Goal: Task Accomplishment & Management: Complete application form

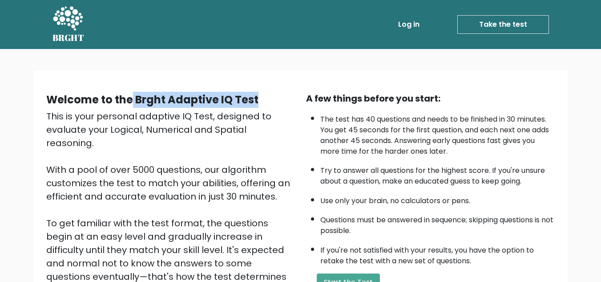
drag, startPoint x: 260, startPoint y: 96, endPoint x: 130, endPoint y: 96, distance: 130.4
click at [130, 96] on div "Welcome to the Brght Adaptive IQ Test" at bounding box center [170, 100] width 249 height 16
copy b "Brght Adaptive IQ Test"
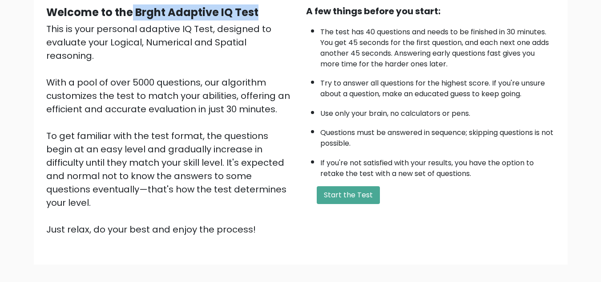
scroll to position [81, 0]
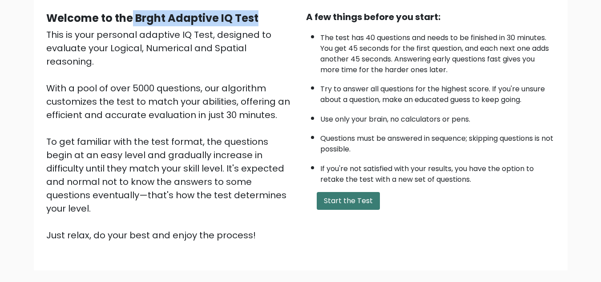
click at [367, 194] on button "Start the Test" at bounding box center [348, 201] width 63 height 18
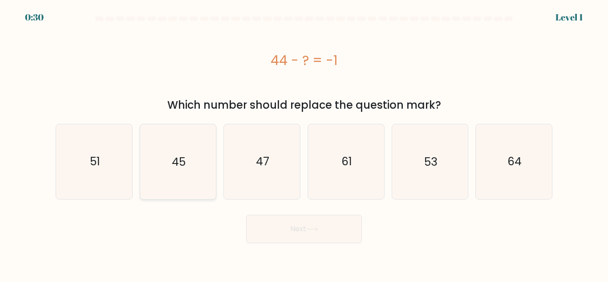
click at [186, 165] on icon "45" at bounding box center [178, 161] width 74 height 74
click at [304, 143] on input "b. 45" at bounding box center [304, 142] width 0 height 2
radio input "true"
click at [336, 235] on button "Next" at bounding box center [304, 229] width 116 height 28
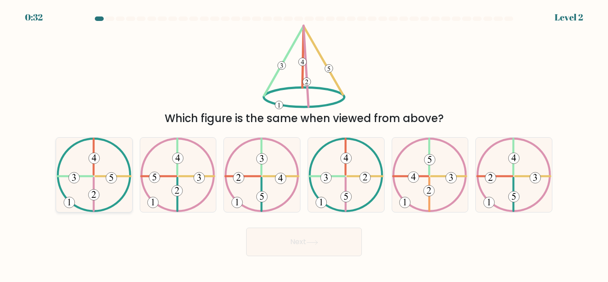
click at [112, 186] on icon at bounding box center [94, 175] width 75 height 74
click at [304, 143] on input "a." at bounding box center [304, 142] width 0 height 2
radio input "true"
click at [337, 245] on button "Next" at bounding box center [304, 241] width 116 height 28
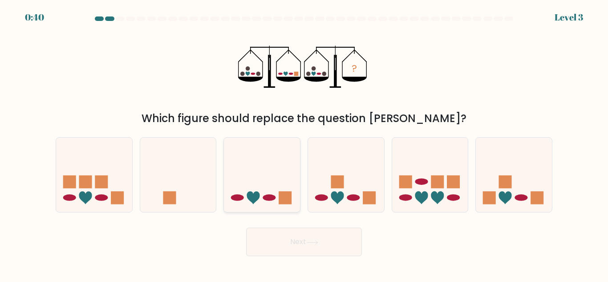
click at [255, 190] on icon at bounding box center [262, 174] width 76 height 63
click at [304, 143] on input "c." at bounding box center [304, 142] width 0 height 2
radio input "true"
click at [303, 239] on button "Next" at bounding box center [304, 241] width 116 height 28
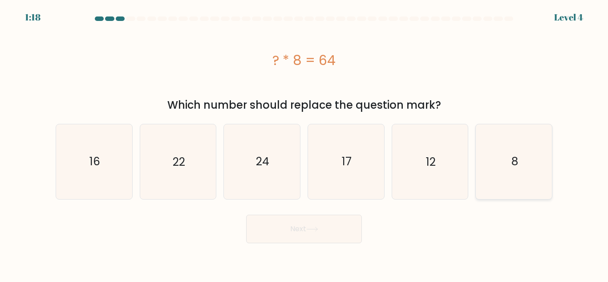
click at [533, 164] on icon "8" at bounding box center [514, 161] width 74 height 74
click at [304, 143] on input "f. 8" at bounding box center [304, 142] width 0 height 2
radio input "true"
click at [285, 235] on button "Next" at bounding box center [304, 229] width 116 height 28
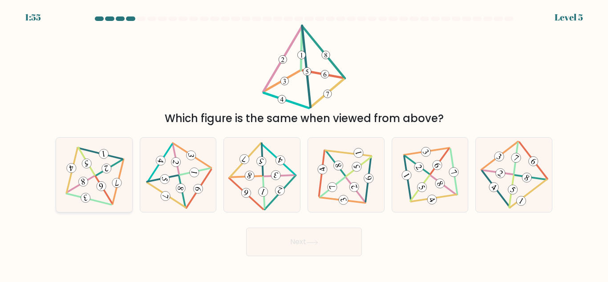
click at [82, 183] on icon at bounding box center [82, 181] width 5 height 7
click at [304, 143] on input "a." at bounding box center [304, 142] width 0 height 2
radio input "true"
click at [331, 234] on button "Next" at bounding box center [304, 241] width 116 height 28
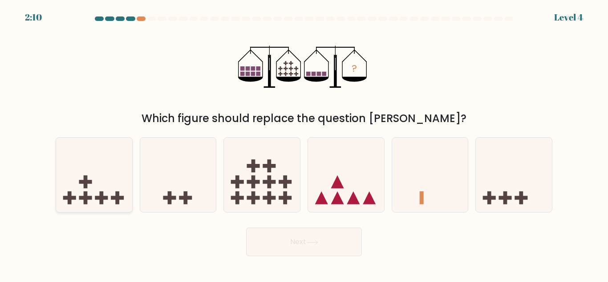
click at [92, 187] on icon at bounding box center [94, 174] width 76 height 63
click at [304, 143] on input "a." at bounding box center [304, 142] width 0 height 2
radio input "true"
click at [313, 251] on button "Next" at bounding box center [304, 241] width 116 height 28
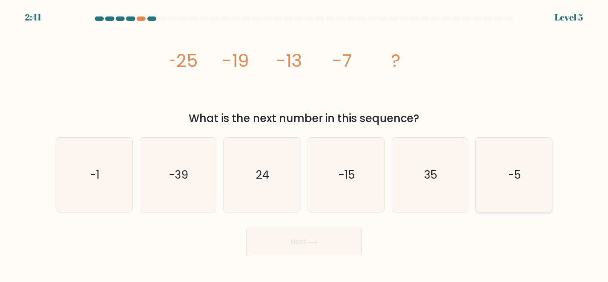
click at [539, 204] on icon "-5" at bounding box center [514, 175] width 74 height 74
click at [304, 143] on input "f. -5" at bounding box center [304, 142] width 0 height 2
radio input "true"
click at [302, 251] on button "Next" at bounding box center [304, 241] width 116 height 28
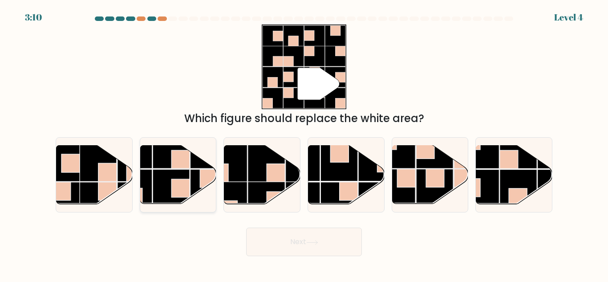
click at [176, 192] on rect at bounding box center [180, 188] width 18 height 18
click at [304, 143] on input "b." at bounding box center [304, 142] width 0 height 2
radio input "true"
click at [301, 249] on button "Next" at bounding box center [304, 241] width 116 height 28
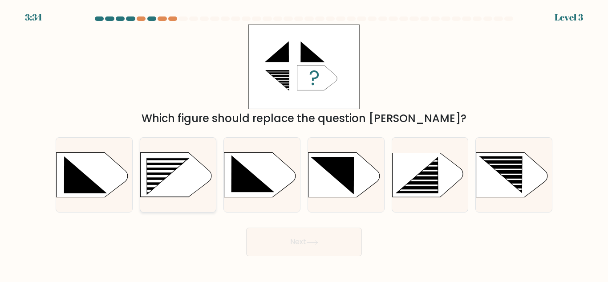
click at [183, 180] on rect at bounding box center [162, 181] width 61 height 3
click at [304, 143] on input "b." at bounding box center [304, 142] width 0 height 2
radio input "true"
click at [327, 238] on button "Next" at bounding box center [304, 241] width 116 height 28
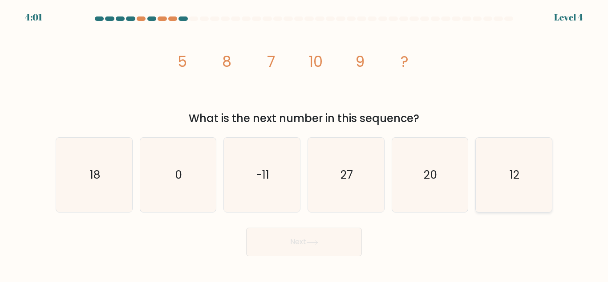
click at [496, 191] on icon "12" at bounding box center [514, 175] width 74 height 74
click at [304, 143] on input "f. 12" at bounding box center [304, 142] width 0 height 2
radio input "true"
click at [292, 247] on button "Next" at bounding box center [304, 241] width 116 height 28
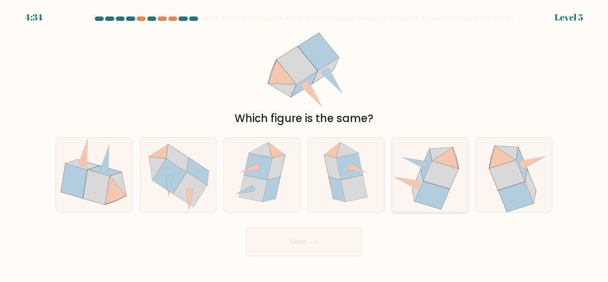
click at [430, 188] on icon at bounding box center [431, 196] width 35 height 28
click at [304, 143] on input "e." at bounding box center [304, 142] width 0 height 2
radio input "true"
click at [313, 242] on icon at bounding box center [312, 242] width 11 height 4
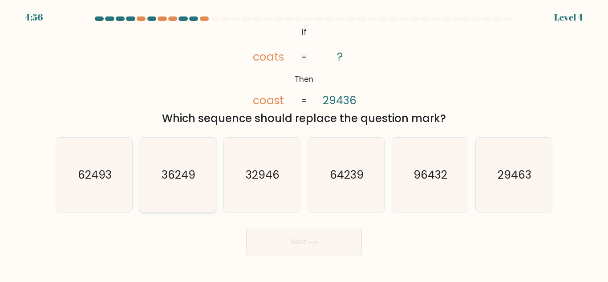
click at [185, 165] on icon "36249" at bounding box center [178, 175] width 74 height 74
click at [304, 143] on input "b. 36249" at bounding box center [304, 142] width 0 height 2
radio input "true"
click at [298, 260] on body "4:55 Level 4 If" at bounding box center [304, 141] width 608 height 282
click at [298, 249] on button "Next" at bounding box center [304, 241] width 116 height 28
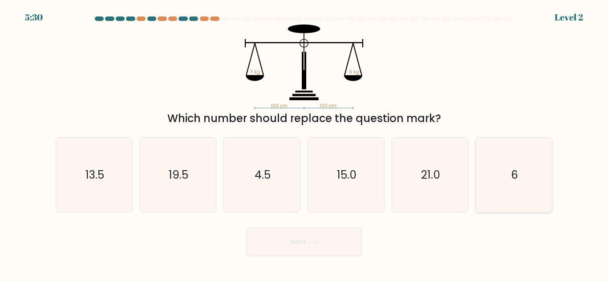
click at [502, 171] on icon "6" at bounding box center [514, 175] width 74 height 74
click at [304, 143] on input "f. 6" at bounding box center [304, 142] width 0 height 2
radio input "true"
click at [313, 253] on button "Next" at bounding box center [304, 241] width 116 height 28
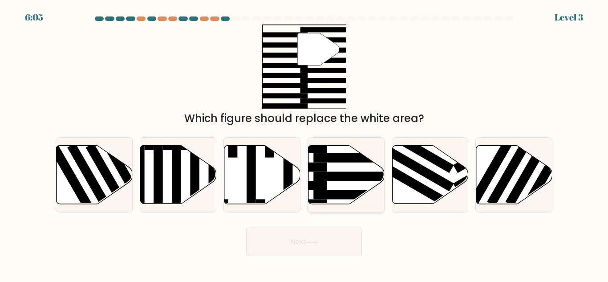
click at [354, 194] on rect at bounding box center [354, 194] width 83 height 9
click at [304, 143] on input "d." at bounding box center [304, 142] width 0 height 2
radio input "true"
click at [321, 257] on body "6:04 Level 3" at bounding box center [304, 141] width 608 height 282
click at [318, 243] on icon at bounding box center [312, 242] width 12 height 5
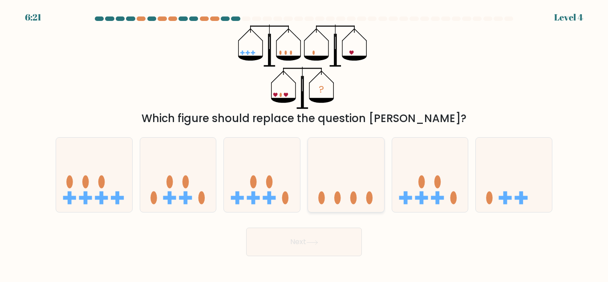
click at [346, 181] on icon at bounding box center [346, 174] width 76 height 63
click at [304, 143] on input "d." at bounding box center [304, 142] width 0 height 2
radio input "true"
click at [314, 247] on button "Next" at bounding box center [304, 241] width 116 height 28
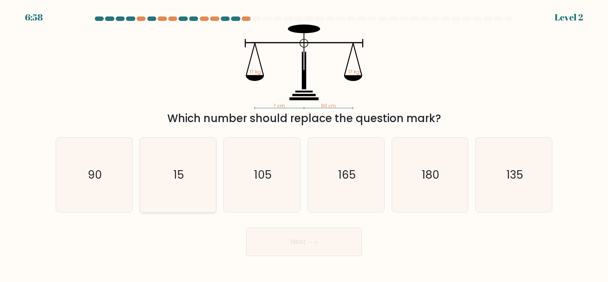
drag, startPoint x: 72, startPoint y: 176, endPoint x: 178, endPoint y: 200, distance: 108.7
click at [79, 176] on icon "90" at bounding box center [94, 175] width 74 height 74
click at [304, 143] on input "a. 90" at bounding box center [304, 142] width 0 height 2
radio input "true"
click at [314, 253] on button "Next" at bounding box center [304, 241] width 116 height 28
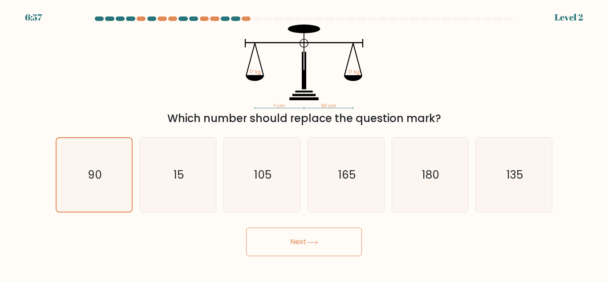
click at [313, 244] on icon at bounding box center [312, 242] width 12 height 5
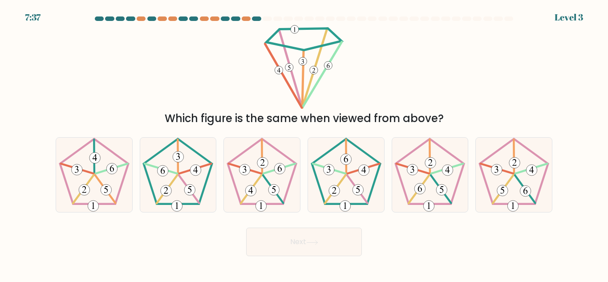
click at [320, 245] on button "Next" at bounding box center [304, 241] width 116 height 28
click at [170, 194] on 403 at bounding box center [166, 190] width 11 height 11
click at [304, 143] on input "b." at bounding box center [304, 142] width 0 height 2
radio input "true"
click at [308, 240] on icon at bounding box center [312, 242] width 12 height 5
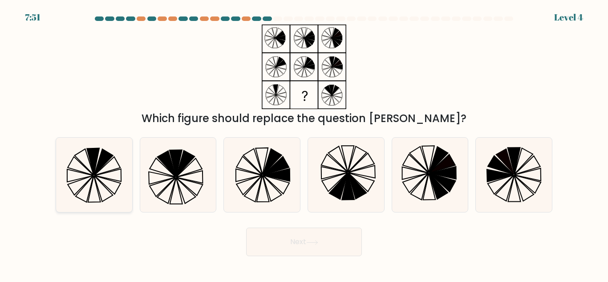
click at [105, 181] on icon at bounding box center [94, 175] width 74 height 74
click at [304, 143] on input "a." at bounding box center [304, 142] width 0 height 2
radio input "true"
click at [301, 245] on button "Next" at bounding box center [304, 241] width 116 height 28
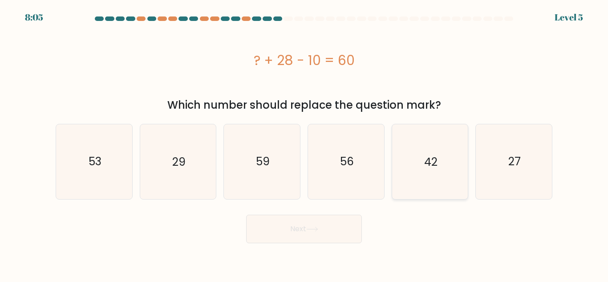
click at [441, 164] on icon "42" at bounding box center [430, 161] width 74 height 74
click at [304, 143] on input "e. 42" at bounding box center [304, 142] width 0 height 2
radio input "true"
click at [324, 230] on button "Next" at bounding box center [304, 229] width 116 height 28
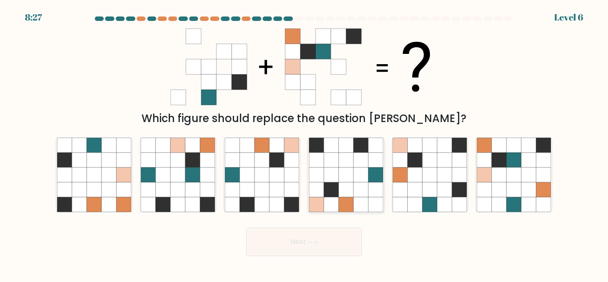
click at [347, 193] on icon at bounding box center [346, 189] width 15 height 15
click at [304, 143] on input "d." at bounding box center [304, 142] width 0 height 2
radio input "true"
click at [321, 249] on button "Next" at bounding box center [304, 241] width 116 height 28
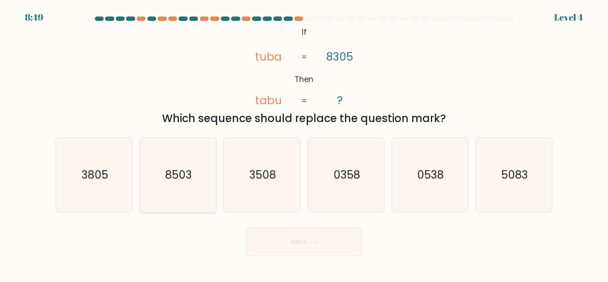
click at [174, 183] on icon "8503" at bounding box center [178, 175] width 74 height 74
click at [304, 143] on input "b. 8503" at bounding box center [304, 142] width 0 height 2
radio input "true"
click at [324, 251] on button "Next" at bounding box center [304, 241] width 116 height 28
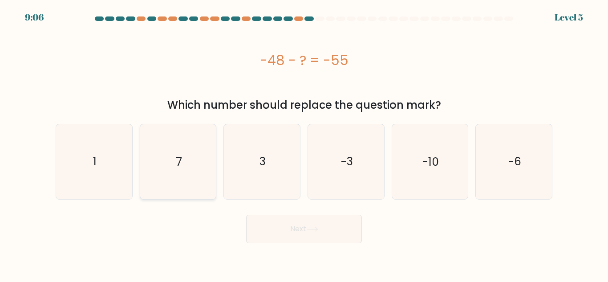
click at [181, 180] on icon "7" at bounding box center [178, 161] width 74 height 74
click at [304, 143] on input "b. 7" at bounding box center [304, 142] width 0 height 2
radio input "true"
click at [336, 251] on body "9:06 Level 5 a." at bounding box center [304, 141] width 608 height 282
click at [324, 237] on button "Next" at bounding box center [304, 229] width 116 height 28
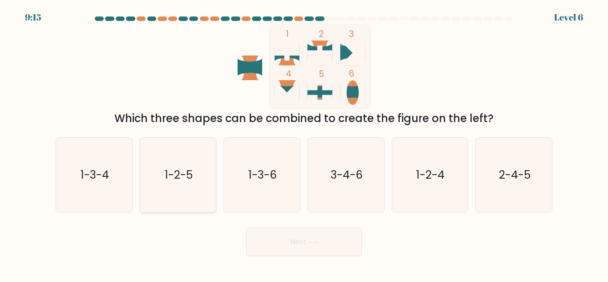
click at [202, 181] on icon "1-2-5" at bounding box center [178, 175] width 74 height 74
click at [304, 143] on input "b. 1-2-5" at bounding box center [304, 142] width 0 height 2
radio input "true"
click at [335, 253] on button "Next" at bounding box center [304, 241] width 116 height 28
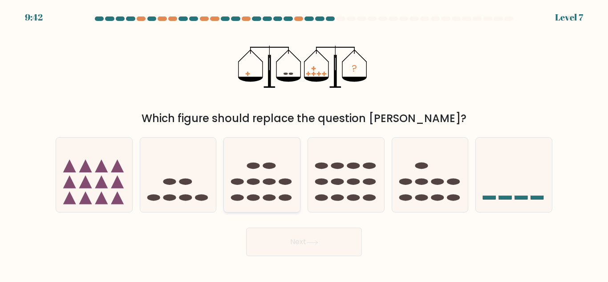
drag, startPoint x: 281, startPoint y: 181, endPoint x: 291, endPoint y: 218, distance: 38.3
click at [280, 181] on ellipse at bounding box center [285, 181] width 13 height 7
click at [304, 143] on input "c." at bounding box center [304, 142] width 0 height 2
radio input "true"
click at [298, 242] on button "Next" at bounding box center [304, 241] width 116 height 28
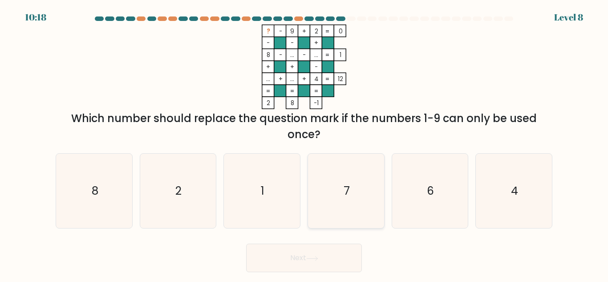
click at [328, 206] on icon "7" at bounding box center [346, 191] width 74 height 74
click at [304, 143] on input "d. 7" at bounding box center [304, 142] width 0 height 2
radio input "true"
click at [317, 259] on icon at bounding box center [312, 258] width 11 height 4
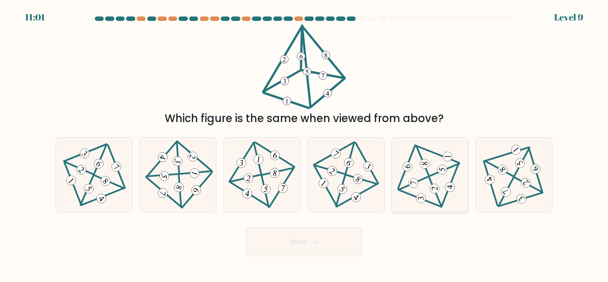
click at [393, 190] on div at bounding box center [430, 174] width 77 height 75
click at [304, 143] on input "e." at bounding box center [304, 142] width 0 height 2
radio input "true"
click at [328, 246] on button "Next" at bounding box center [304, 241] width 116 height 28
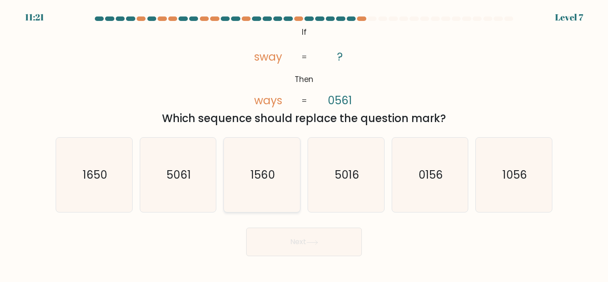
click at [252, 189] on icon "1560" at bounding box center [262, 175] width 74 height 74
click at [304, 143] on input "c. 1560" at bounding box center [304, 142] width 0 height 2
radio input "true"
click at [332, 238] on button "Next" at bounding box center [304, 241] width 116 height 28
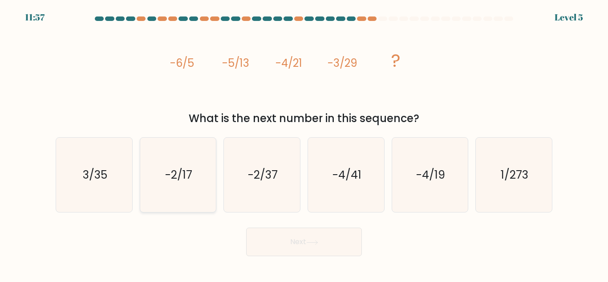
click at [161, 186] on icon "-2/17" at bounding box center [178, 175] width 74 height 74
click at [304, 143] on input "b. -2/17" at bounding box center [304, 142] width 0 height 2
radio input "true"
click at [291, 239] on button "Next" at bounding box center [304, 241] width 116 height 28
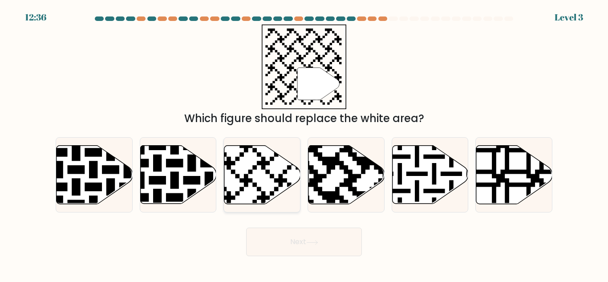
click at [265, 161] on icon at bounding box center [235, 144] width 138 height 138
click at [304, 143] on input "c." at bounding box center [304, 142] width 0 height 2
radio input "true"
click at [304, 248] on button "Next" at bounding box center [304, 241] width 116 height 28
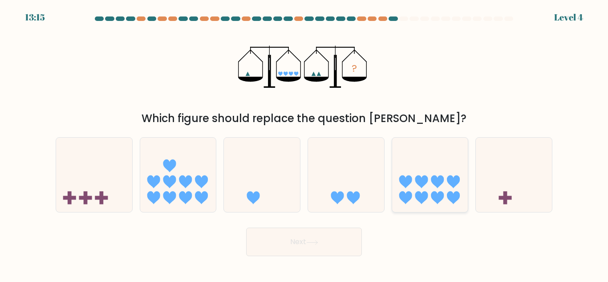
click at [421, 191] on icon at bounding box center [430, 174] width 76 height 63
click at [304, 143] on input "e." at bounding box center [304, 142] width 0 height 2
radio input "true"
click at [320, 246] on button "Next" at bounding box center [304, 241] width 116 height 28
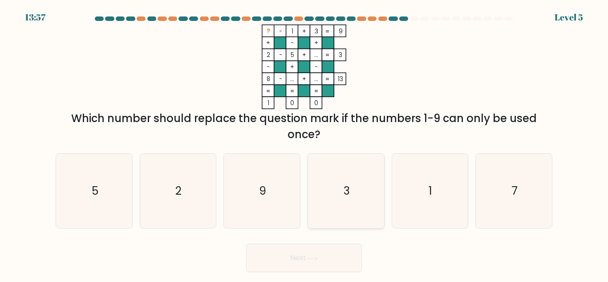
click at [334, 198] on icon "3" at bounding box center [346, 191] width 74 height 74
click at [304, 143] on input "d. 3" at bounding box center [304, 142] width 0 height 2
radio input "true"
click at [320, 250] on button "Next" at bounding box center [304, 257] width 116 height 28
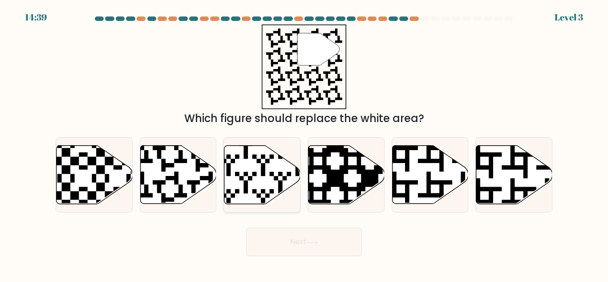
click at [251, 176] on icon at bounding box center [287, 206] width 138 height 138
click at [304, 143] on input "c." at bounding box center [304, 142] width 0 height 2
radio input "true"
click at [178, 170] on icon at bounding box center [178, 175] width 76 height 58
click at [304, 143] on input "b." at bounding box center [304, 142] width 0 height 2
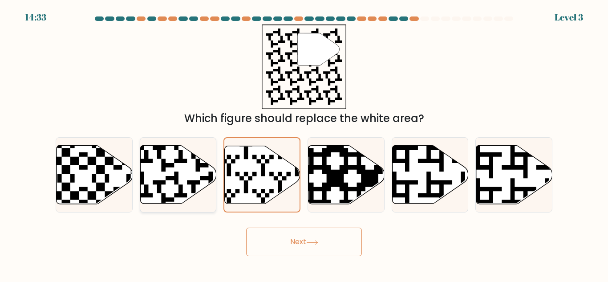
radio input "true"
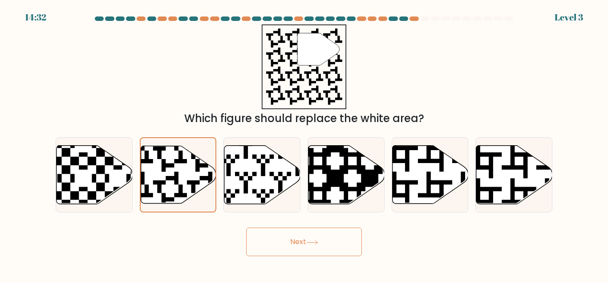
click at [292, 242] on button "Next" at bounding box center [304, 241] width 116 height 28
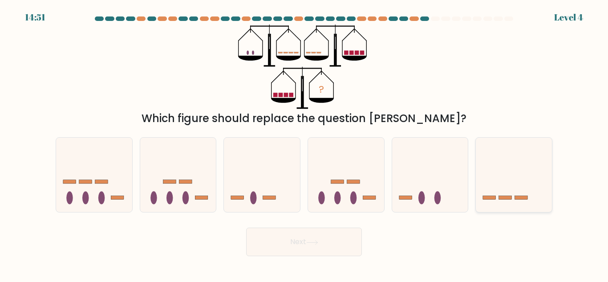
click at [524, 166] on icon at bounding box center [514, 174] width 76 height 63
click at [304, 143] on input "f." at bounding box center [304, 142] width 0 height 2
radio input "true"
click at [284, 238] on button "Next" at bounding box center [304, 241] width 116 height 28
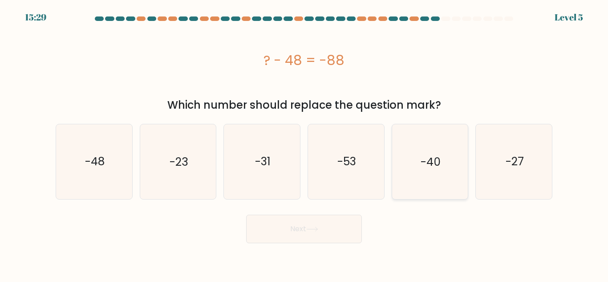
click at [446, 166] on icon "-40" at bounding box center [430, 161] width 74 height 74
click at [304, 143] on input "e. -40" at bounding box center [304, 142] width 0 height 2
radio input "true"
click at [307, 231] on button "Next" at bounding box center [304, 229] width 116 height 28
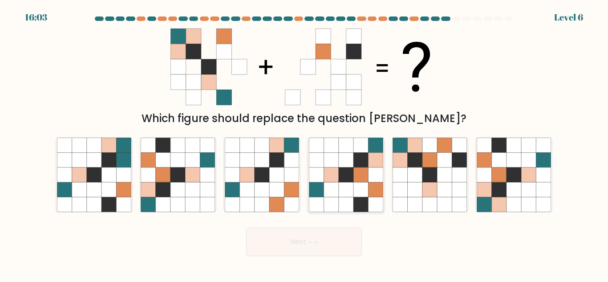
click at [375, 182] on icon at bounding box center [375, 174] width 15 height 15
click at [304, 143] on input "d." at bounding box center [304, 142] width 0 height 2
radio input "true"
click at [323, 240] on button "Next" at bounding box center [304, 241] width 116 height 28
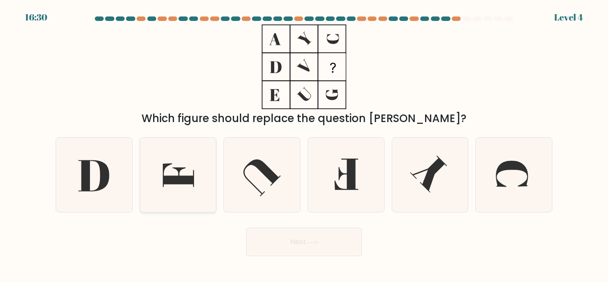
click at [158, 170] on icon at bounding box center [178, 175] width 74 height 74
click at [304, 143] on input "b." at bounding box center [304, 142] width 0 height 2
radio input "true"
click at [287, 242] on button "Next" at bounding box center [304, 241] width 116 height 28
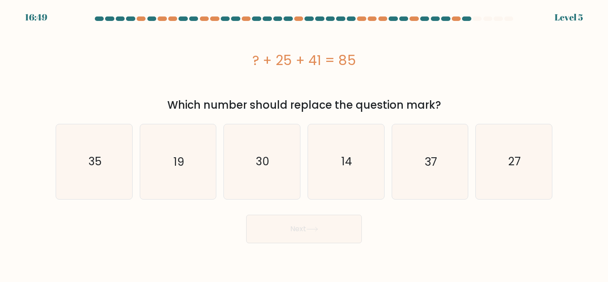
drag, startPoint x: 159, startPoint y: 172, endPoint x: 356, endPoint y: 224, distance: 203.2
click at [159, 173] on icon "19" at bounding box center [178, 161] width 74 height 74
click at [304, 143] on input "b. 19" at bounding box center [304, 142] width 0 height 2
radio input "true"
click at [351, 244] on body "16:48 Level 5" at bounding box center [304, 141] width 608 height 282
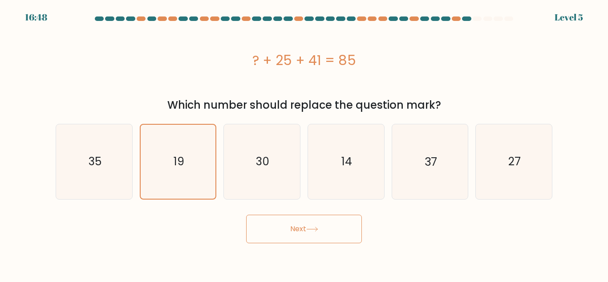
click at [337, 232] on button "Next" at bounding box center [304, 229] width 116 height 28
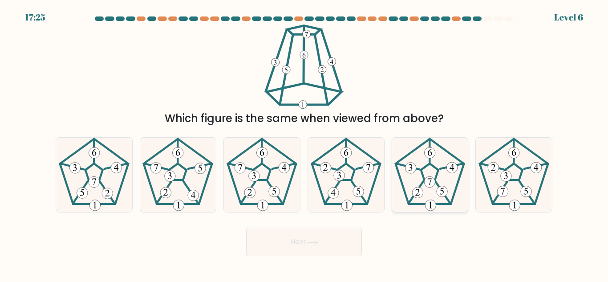
click at [439, 179] on icon at bounding box center [430, 175] width 74 height 74
click at [304, 143] on input "e." at bounding box center [304, 142] width 0 height 2
radio input "true"
click at [332, 241] on button "Next" at bounding box center [304, 241] width 116 height 28
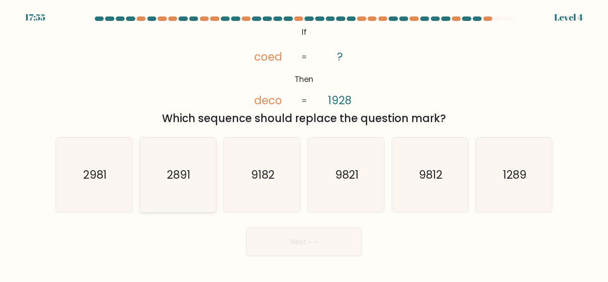
click at [170, 183] on icon "2891" at bounding box center [178, 175] width 74 height 74
click at [304, 143] on input "b. 2891" at bounding box center [304, 142] width 0 height 2
radio input "true"
click at [340, 243] on button "Next" at bounding box center [304, 241] width 116 height 28
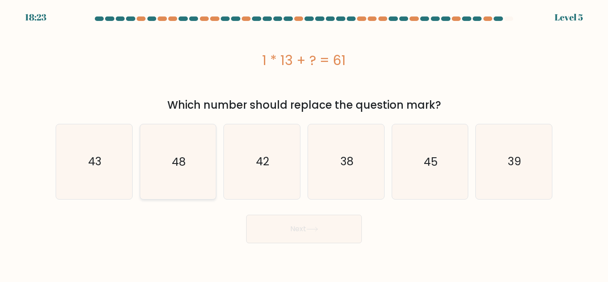
click at [176, 164] on text "48" at bounding box center [179, 162] width 14 height 16
click at [304, 143] on input "b. 48" at bounding box center [304, 142] width 0 height 2
radio input "true"
click at [337, 228] on button "Next" at bounding box center [304, 229] width 116 height 28
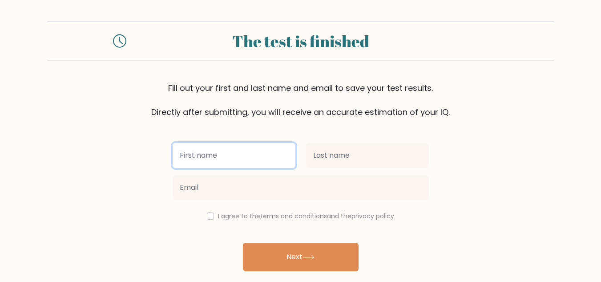
click at [216, 156] on input "text" at bounding box center [234, 155] width 123 height 25
type input "[PERSON_NAME]"
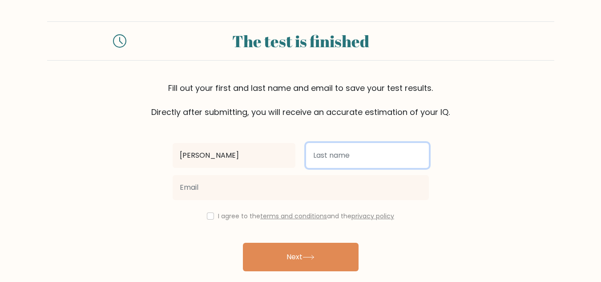
click at [372, 150] on input "text" at bounding box center [367, 155] width 123 height 25
type input "[PERSON_NAME]"
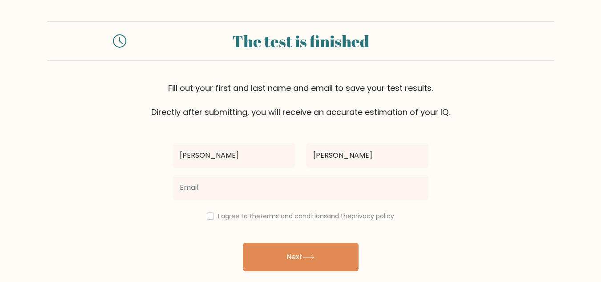
click at [296, 173] on div at bounding box center [300, 187] width 267 height 32
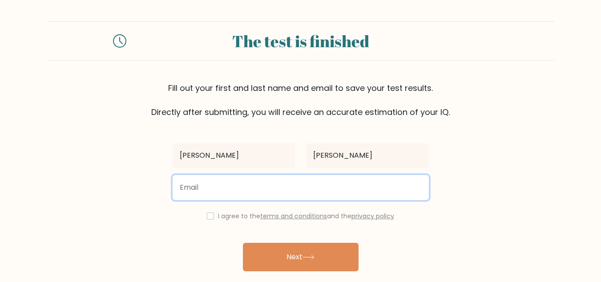
click at [292, 182] on input "email" at bounding box center [301, 187] width 256 height 25
type input "sunshinegutierrez339@gmail.com"
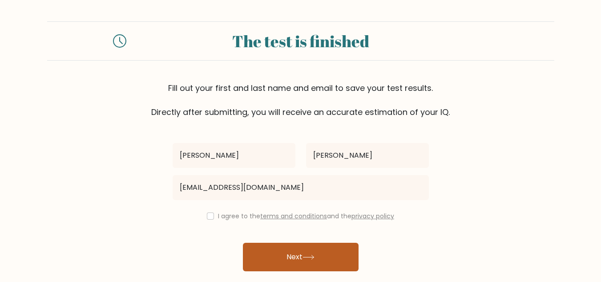
click at [295, 260] on button "Next" at bounding box center [301, 257] width 116 height 28
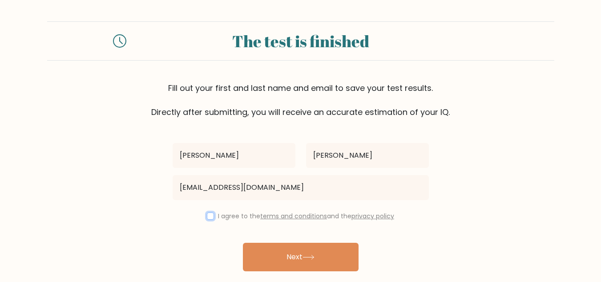
click at [207, 217] on input "checkbox" at bounding box center [210, 215] width 7 height 7
checkbox input "true"
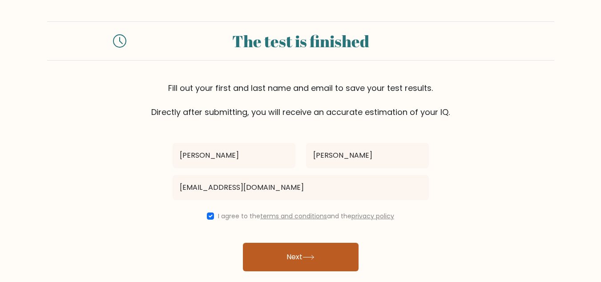
click at [323, 255] on button "Next" at bounding box center [301, 257] width 116 height 28
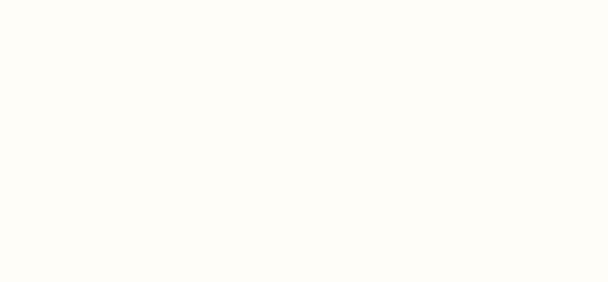
select select "PH"
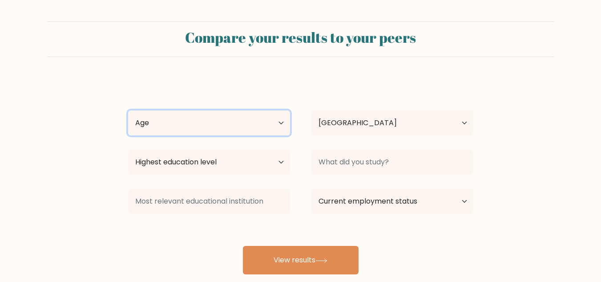
click at [217, 117] on select "Age Under [DEMOGRAPHIC_DATA] [DEMOGRAPHIC_DATA] [DEMOGRAPHIC_DATA] [DEMOGRAPHIC…" at bounding box center [209, 122] width 162 height 25
select select "25_34"
click at [128, 110] on select "Age Under 18 years old 18-24 years old 25-34 years old 35-44 years old 45-54 ye…" at bounding box center [209, 122] width 162 height 25
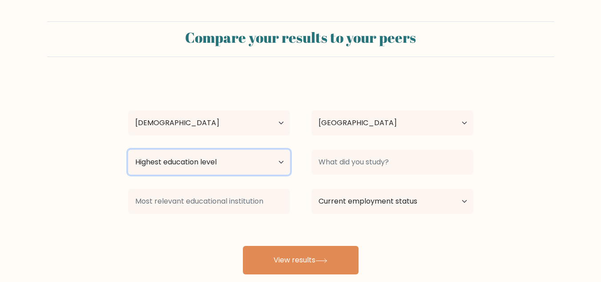
click at [219, 166] on select "Highest education level No schooling Primary Lower Secondary Upper Secondary Oc…" at bounding box center [209, 162] width 162 height 25
select select "bachelors_degree"
click at [128, 150] on select "Highest education level No schooling Primary Lower Secondary Upper Secondary Oc…" at bounding box center [209, 162] width 162 height 25
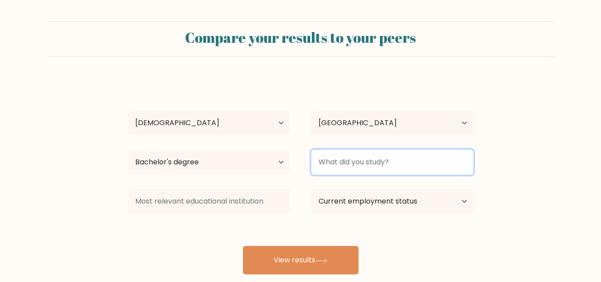
click at [385, 150] on input at bounding box center [393, 162] width 162 height 25
click at [385, 158] on input at bounding box center [393, 162] width 162 height 25
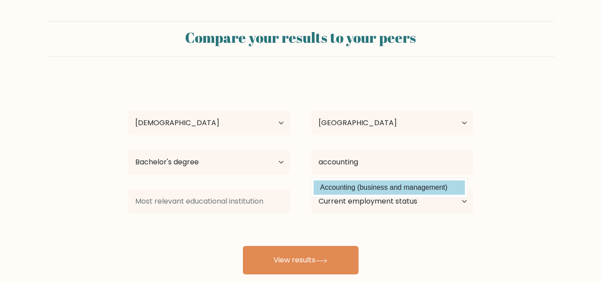
click at [386, 190] on option "Accounting (business and management)" at bounding box center [389, 187] width 151 height 14
type input "Accounting"
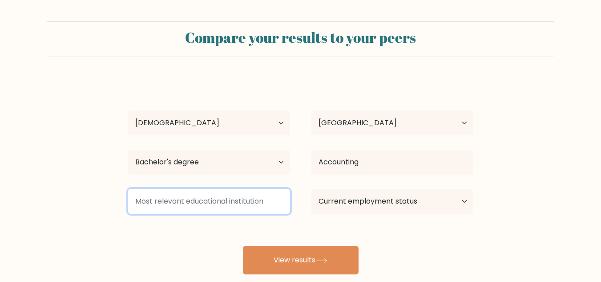
click at [192, 202] on input at bounding box center [209, 201] width 162 height 25
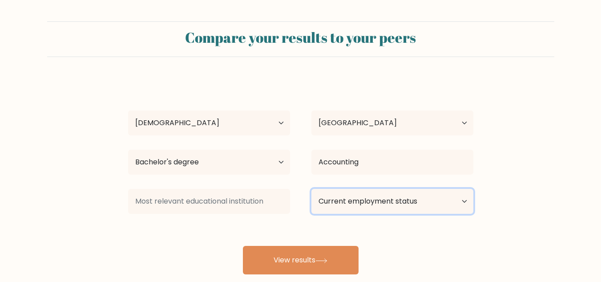
click at [405, 198] on select "Current employment status Employed Student Retired Other / prefer not to answer" at bounding box center [393, 201] width 162 height 25
select select "other"
click at [312, 189] on select "Current employment status Employed Student Retired Other / prefer not to answer" at bounding box center [393, 201] width 162 height 25
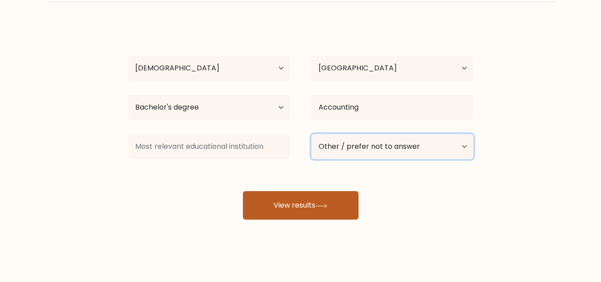
scroll to position [56, 0]
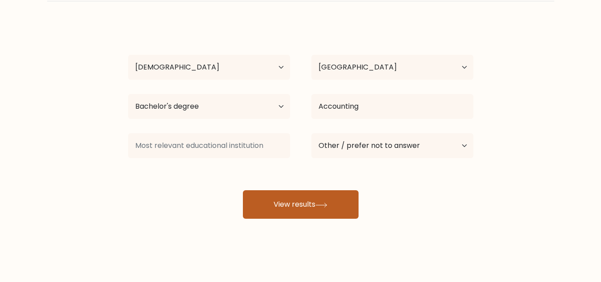
click at [292, 194] on button "View results" at bounding box center [301, 204] width 116 height 28
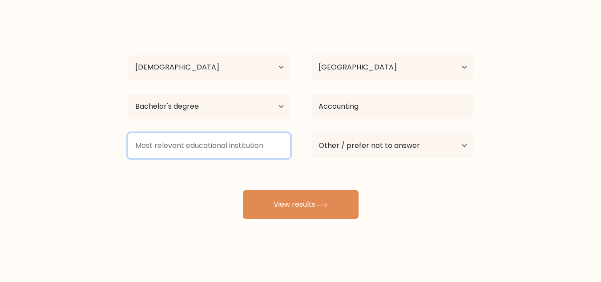
click at [236, 146] on input at bounding box center [209, 145] width 162 height 25
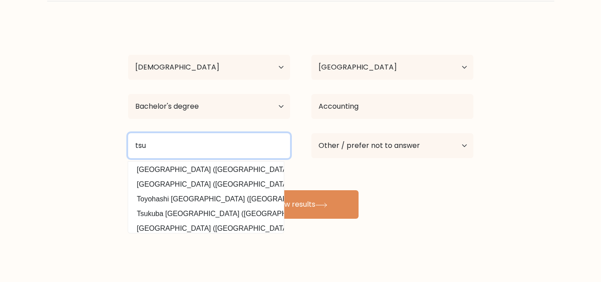
scroll to position [80, 0]
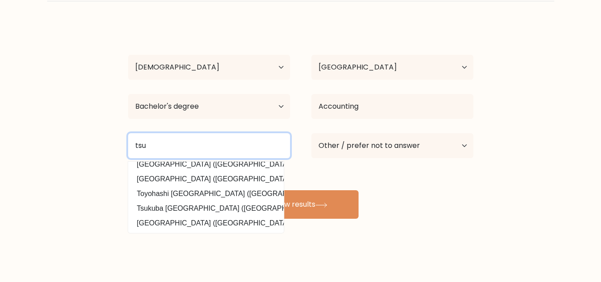
drag, startPoint x: 162, startPoint y: 150, endPoint x: 122, endPoint y: 149, distance: 39.2
click at [122, 149] on div "tsu Tsuda University (Japan) Tsuru University (Japan) Tsurumi University (Japan…" at bounding box center [208, 146] width 183 height 32
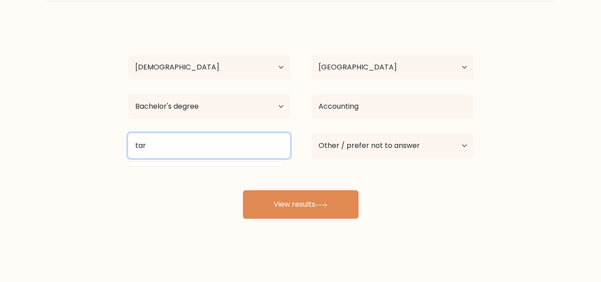
scroll to position [0, 0]
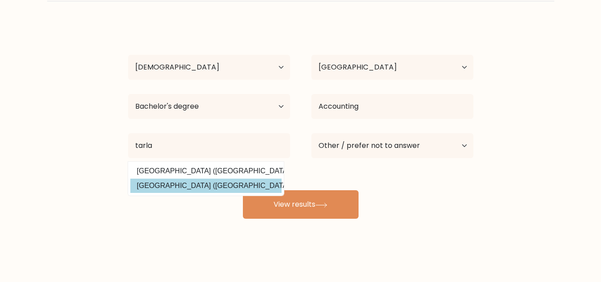
click at [232, 186] on option "Tarlac State University (Philippines)" at bounding box center [205, 185] width 151 height 14
type input "Tarlac State University"
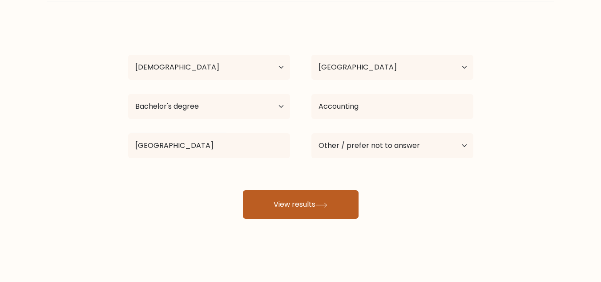
click at [295, 201] on button "View results" at bounding box center [301, 204] width 116 height 28
